Goal: Information Seeking & Learning: Learn about a topic

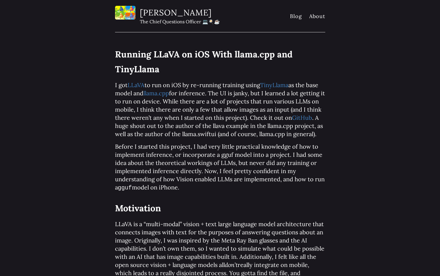
click at [119, 52] on h1 "Running LLaVA on iOS With llama.cpp and TinyLlama" at bounding box center [220, 62] width 210 height 30
click at [132, 16] on img at bounding box center [125, 13] width 20 height 14
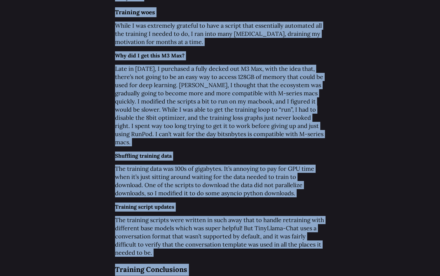
scroll to position [2230, 0]
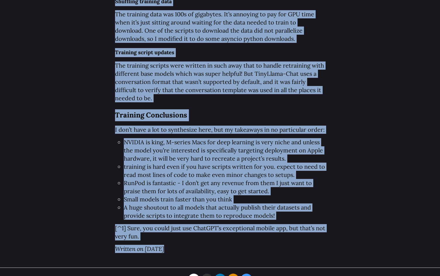
drag, startPoint x: 110, startPoint y: 53, endPoint x: 373, endPoint y: 236, distance: 320.5
copy body "Loremip DOlOR si aME Cons adipi.eli sed DoeiUsmod T inc UTlAB et dol ma aLI en …"
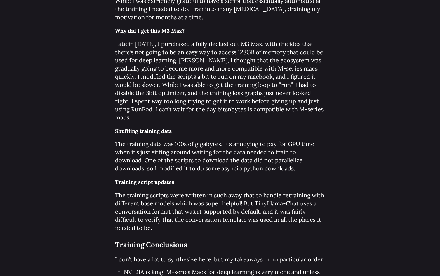
scroll to position [1922, 0]
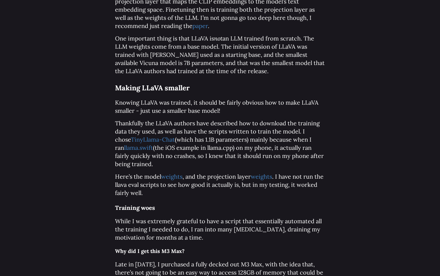
scroll to position [1884, 0]
